Goal: Check status: Check status

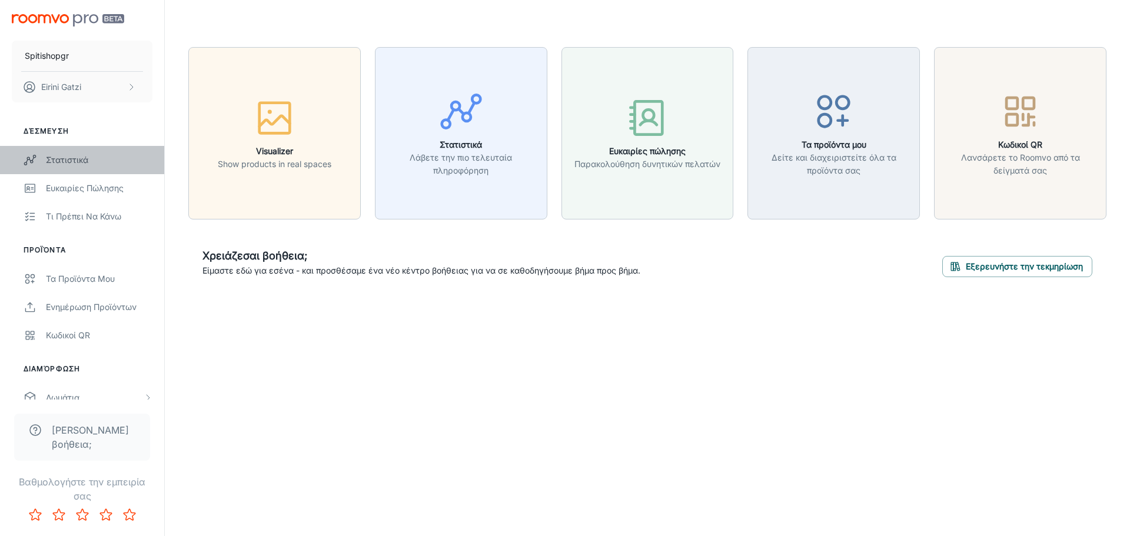
click at [76, 157] on div "Στατιστικά" at bounding box center [99, 160] width 106 height 13
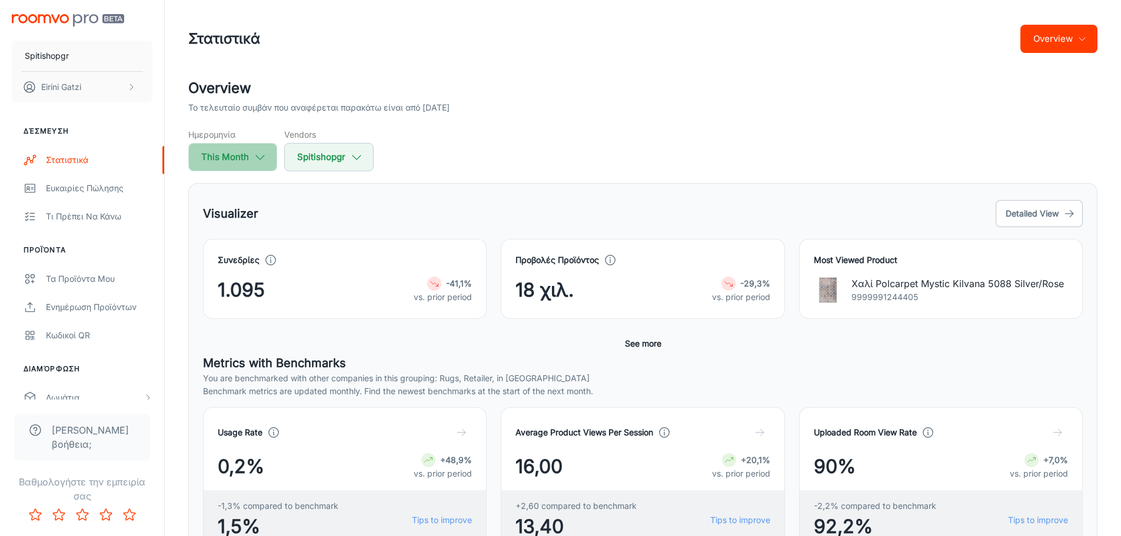
click at [237, 153] on button "This Month" at bounding box center [232, 157] width 89 height 28
select select "9"
select select "2025"
select select "9"
select select "2025"
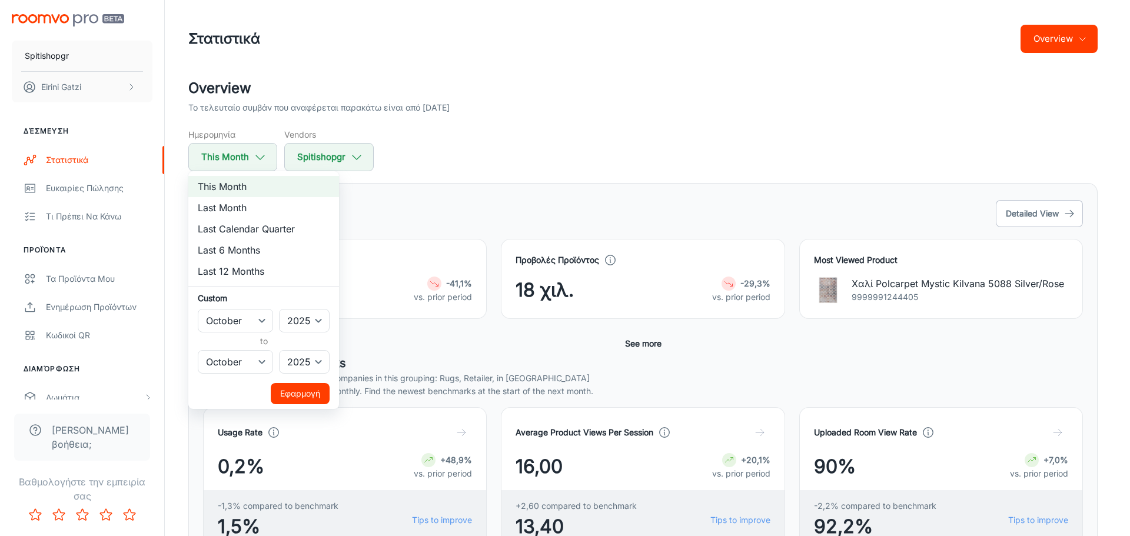
click at [461, 145] on div at bounding box center [565, 268] width 1130 height 536
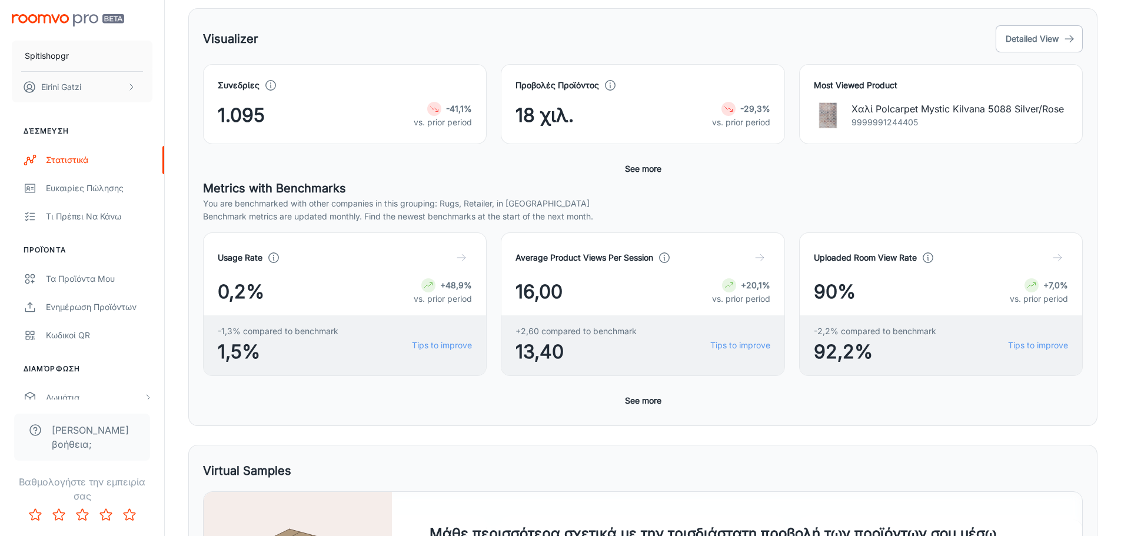
scroll to position [175, 0]
click at [642, 403] on button "See more" at bounding box center [643, 400] width 46 height 21
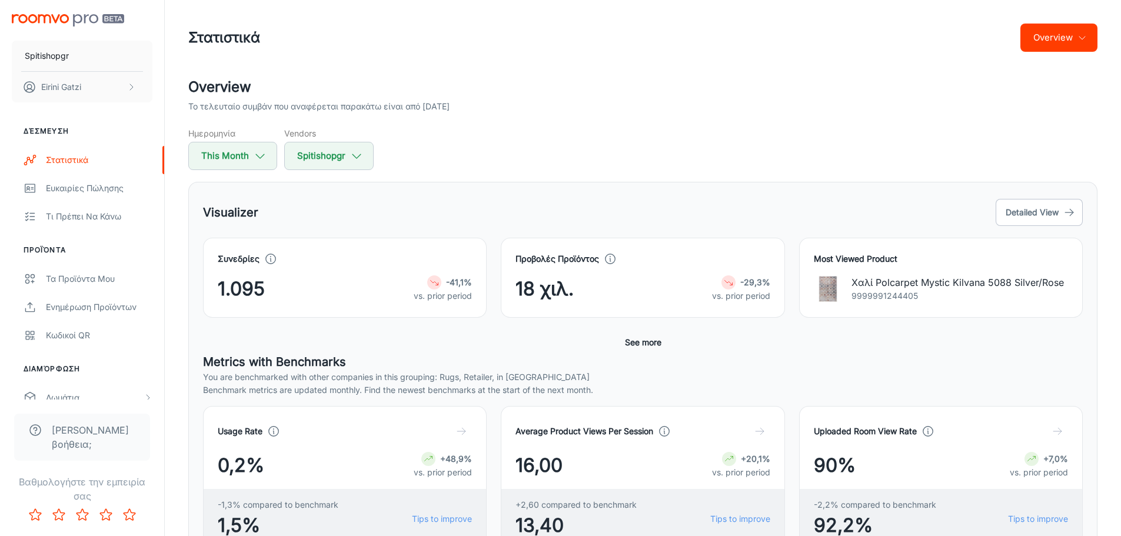
scroll to position [0, 0]
